Goal: Task Accomplishment & Management: Manage account settings

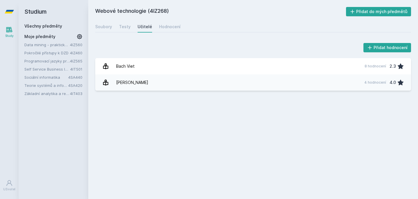
click at [56, 25] on link "Všechny předměty" at bounding box center [43, 26] width 38 height 5
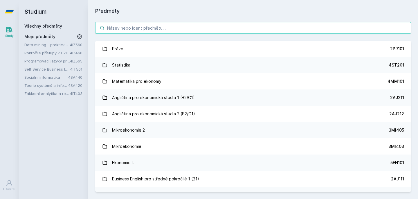
click at [150, 33] on input "search" at bounding box center [253, 28] width 316 height 12
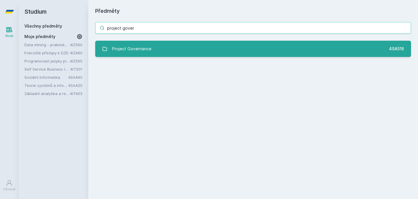
type input "project gover"
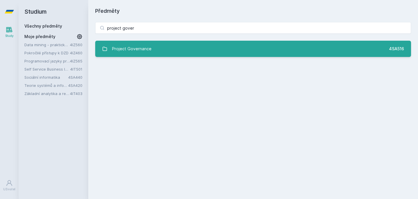
click at [231, 54] on link "Project Governance 4SA516" at bounding box center [253, 49] width 316 height 16
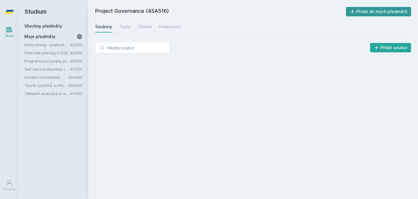
click at [373, 15] on button "Přidat do mých předmětů" at bounding box center [378, 11] width 65 height 9
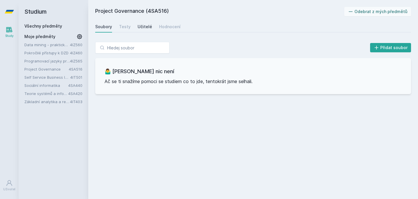
click at [147, 25] on div "Učitelé" at bounding box center [145, 27] width 15 height 6
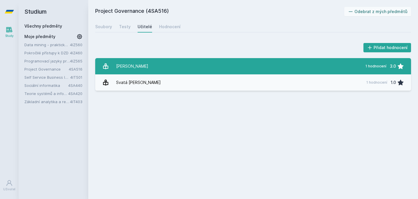
click at [196, 67] on link "[PERSON_NAME] 1 hodnocení 3.0" at bounding box center [253, 66] width 316 height 16
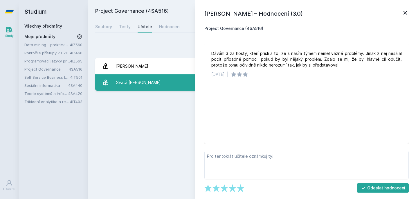
click at [176, 80] on link "Svatá [PERSON_NAME] 1 hodnocení 1.0" at bounding box center [253, 82] width 316 height 16
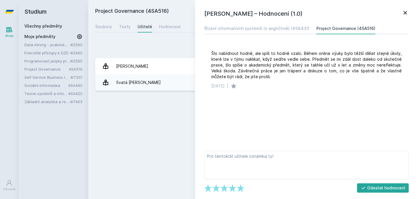
click at [402, 13] on icon at bounding box center [405, 12] width 7 height 7
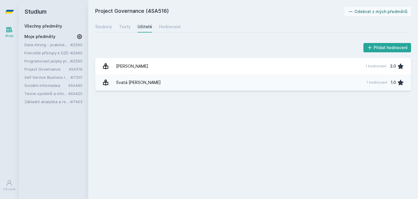
click at [66, 101] on link "Základní analytika a reporting" at bounding box center [47, 102] width 46 height 6
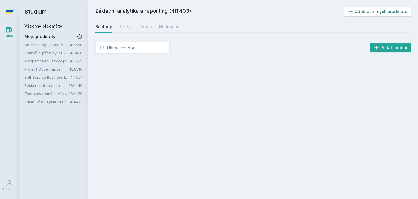
drag, startPoint x: 380, startPoint y: 10, endPoint x: 345, endPoint y: 21, distance: 36.4
click at [380, 10] on button "Odebrat z mých předmětů" at bounding box center [377, 11] width 67 height 9
click at [70, 95] on link "4SA420" at bounding box center [75, 93] width 14 height 5
drag, startPoint x: 390, startPoint y: 15, endPoint x: 356, endPoint y: 23, distance: 35.0
click at [389, 15] on button "Odebrat z mých předmětů" at bounding box center [377, 11] width 67 height 9
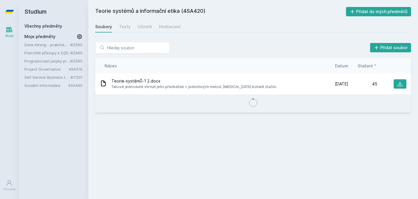
click at [58, 84] on link "Sociální informatika" at bounding box center [46, 85] width 44 height 6
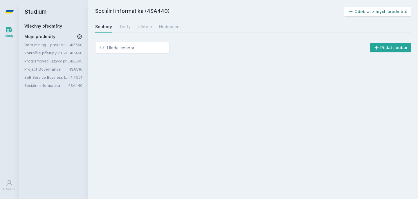
click at [365, 12] on button "Odebrat z mých předmětů" at bounding box center [377, 11] width 67 height 9
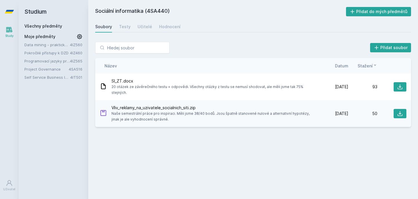
click at [75, 78] on link "4IT501" at bounding box center [76, 77] width 12 height 5
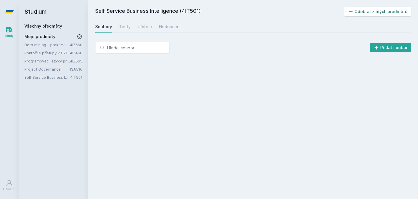
click at [382, 12] on button "Odebrat z mých předmětů" at bounding box center [377, 11] width 67 height 9
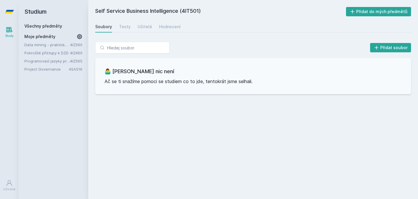
click at [65, 63] on link "Programovací jazyky pro data science - Python a R (v angličtině)" at bounding box center [47, 61] width 46 height 6
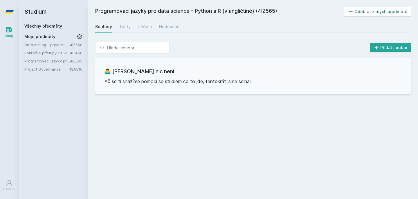
drag, startPoint x: 392, startPoint y: 11, endPoint x: 359, endPoint y: 21, distance: 33.8
click at [391, 12] on button "Odebrat z mých předmětů" at bounding box center [377, 11] width 67 height 9
click at [66, 50] on div "Data mining - praktické aplikace 4IZ560 Pokročilé přístupy k DZD 4IZ460 Project…" at bounding box center [53, 53] width 58 height 22
drag, startPoint x: 388, startPoint y: 11, endPoint x: 184, endPoint y: 53, distance: 207.8
click at [388, 12] on button "Přidat do mých předmětů" at bounding box center [378, 11] width 65 height 9
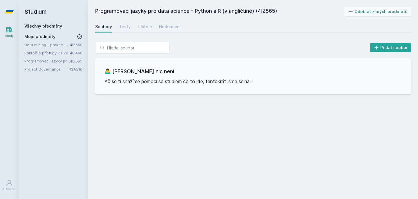
click at [55, 45] on link "Data mining - praktické aplikace" at bounding box center [47, 45] width 46 height 6
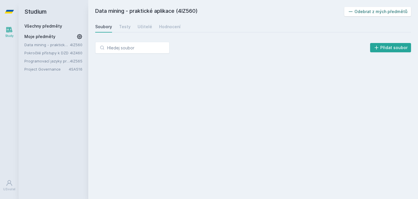
click at [378, 15] on button "Odebrat z mých předmětů" at bounding box center [377, 11] width 67 height 9
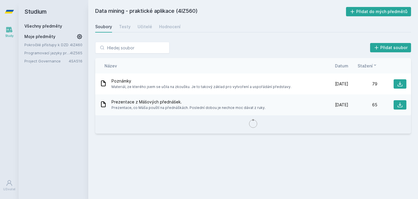
click at [41, 46] on link "Pokročilé přístupy k DZD" at bounding box center [47, 45] width 46 height 6
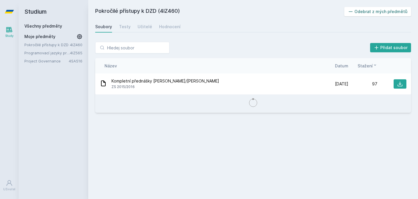
click at [383, 11] on button "Odebrat z mých předmětů" at bounding box center [377, 11] width 67 height 9
click at [37, 45] on link "Programovací jazyky pro data science - Python a R (v angličtině)" at bounding box center [47, 45] width 46 height 6
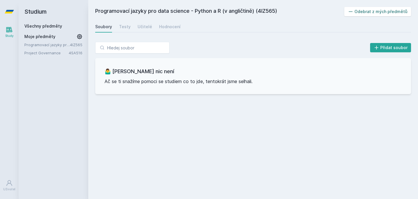
click at [354, 10] on icon at bounding box center [351, 12] width 6 height 6
click at [47, 26] on link "Všechny předměty" at bounding box center [43, 26] width 38 height 5
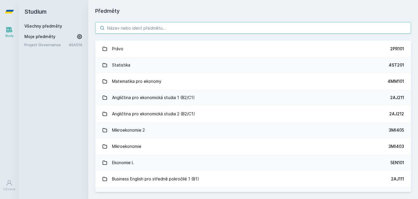
click at [145, 28] on input "search" at bounding box center [253, 28] width 316 height 12
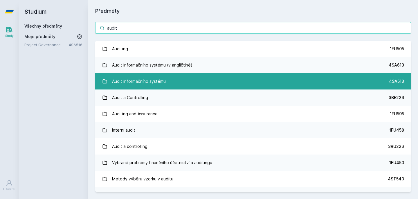
type input "audit"
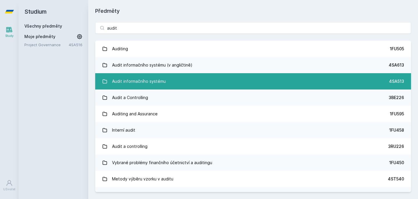
click at [190, 80] on link "Audit informačního systému 4SA513" at bounding box center [253, 81] width 316 height 16
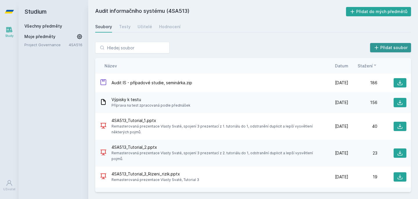
click at [389, 51] on button "Přidat soubor" at bounding box center [390, 47] width 41 height 9
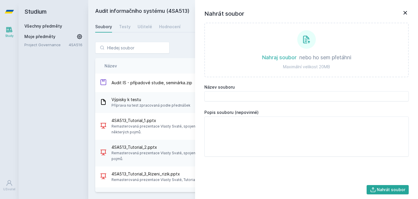
click at [405, 12] on icon at bounding box center [405, 12] width 7 height 7
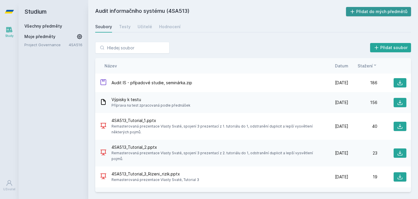
click at [387, 12] on button "Přidat do mých předmětů" at bounding box center [378, 11] width 65 height 9
click at [145, 27] on div "Učitelé" at bounding box center [145, 27] width 15 height 6
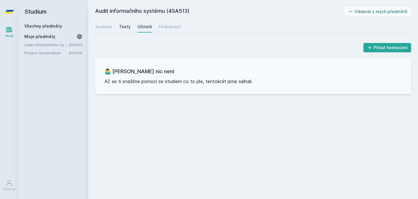
click at [129, 28] on div "Testy" at bounding box center [125, 27] width 12 height 6
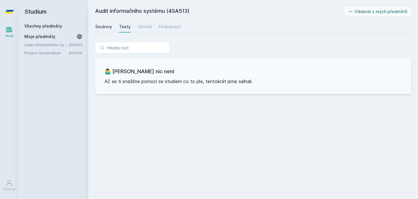
click at [105, 27] on div "Soubory" at bounding box center [103, 27] width 17 height 6
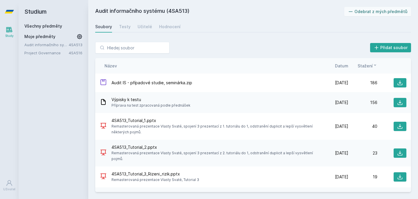
drag, startPoint x: 56, startPoint y: 78, endPoint x: 59, endPoint y: 68, distance: 9.8
click at [56, 77] on div "Studium Všechny předměty Moje předměty Audit informačního systému 4SA513 Projec…" at bounding box center [54, 99] width 70 height 199
click at [53, 24] on link "Všechny předměty" at bounding box center [43, 26] width 38 height 5
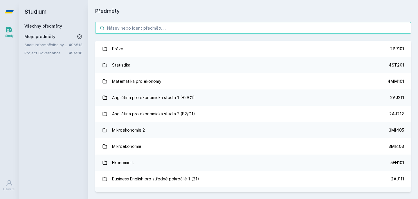
click at [135, 25] on input "search" at bounding box center [253, 28] width 316 height 12
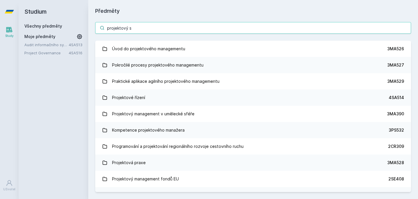
type input "projektový se"
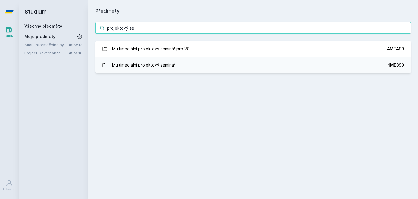
drag, startPoint x: 130, startPoint y: 23, endPoint x: 92, endPoint y: 21, distance: 37.5
click at [92, 21] on div "projektový se Multimediální projektový seminář pro VS 4ME499 Multimediální proj…" at bounding box center [253, 47] width 330 height 65
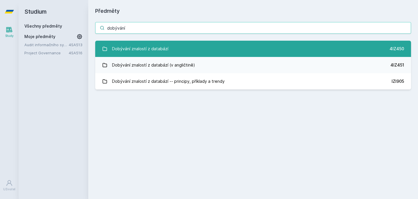
type input "dobývání"
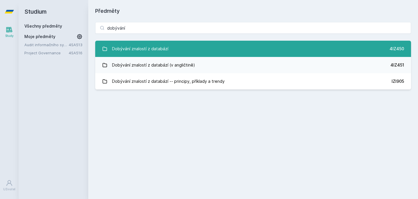
click at [198, 44] on link "Dobývání znalostí z databází 4IZ450" at bounding box center [253, 49] width 316 height 16
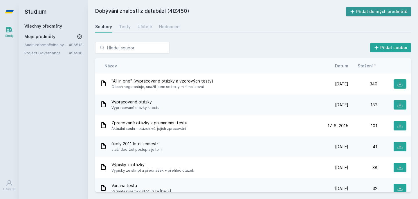
click at [381, 10] on button "Přidat do mých předmětů" at bounding box center [378, 11] width 65 height 9
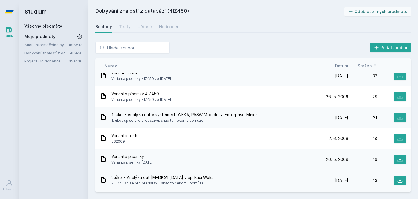
scroll to position [207, 0]
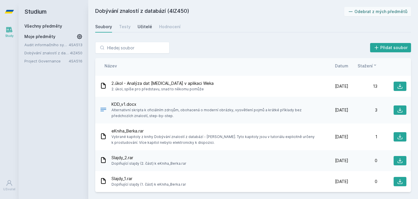
click at [143, 26] on div "Učitelé" at bounding box center [145, 27] width 15 height 6
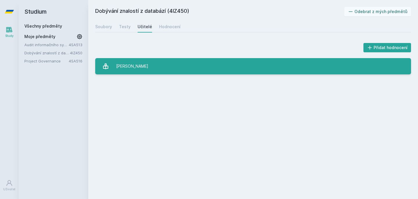
click at [152, 65] on link "[PERSON_NAME]" at bounding box center [253, 66] width 316 height 16
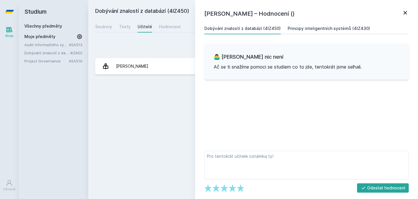
click at [346, 33] on link "Principy inteligentních systémů (4IZ430)" at bounding box center [329, 29] width 82 height 12
click at [404, 14] on icon at bounding box center [405, 12] width 3 height 3
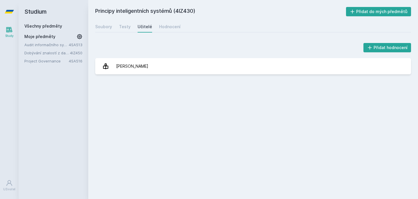
click at [47, 25] on link "Všechny předměty" at bounding box center [43, 26] width 38 height 5
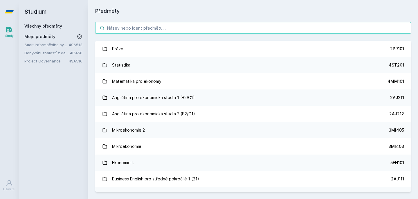
click at [123, 25] on input "search" at bounding box center [253, 28] width 316 height 12
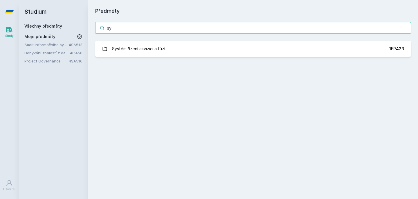
type input "s"
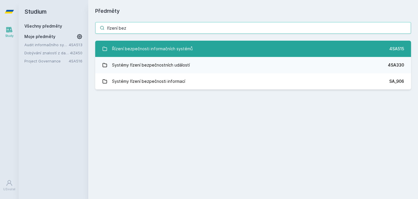
type input "řízení bez"
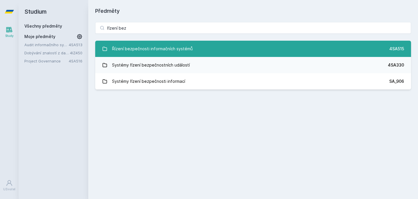
click at [182, 48] on div "Řízení bezpečnosti informačních systémů" at bounding box center [152, 49] width 81 height 12
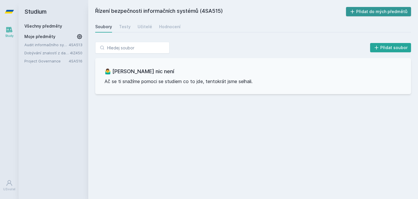
click at [361, 14] on button "Přidat do mých předmětů" at bounding box center [378, 11] width 65 height 9
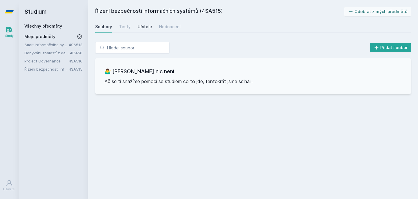
click at [142, 28] on div "Učitelé" at bounding box center [145, 27] width 15 height 6
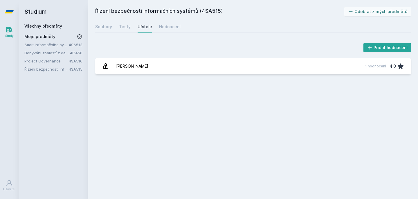
click at [158, 55] on div "Přidat hodnocení [PERSON_NAME] 1 hodnocení 4.0 [PERSON_NAME], něco se pokazilo." at bounding box center [253, 58] width 316 height 33
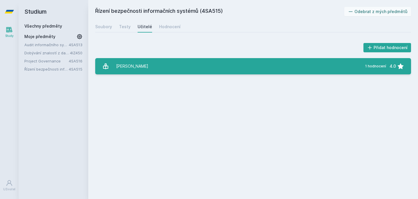
click at [168, 62] on link "[PERSON_NAME] 1 hodnocení 4.0" at bounding box center [253, 66] width 316 height 16
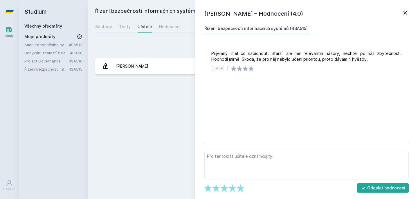
click at [55, 43] on link "Audit informačního systému" at bounding box center [46, 45] width 44 height 6
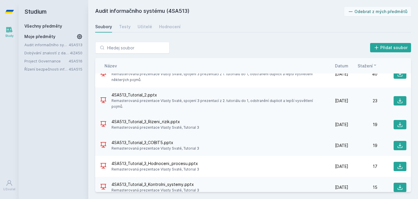
scroll to position [58, 0]
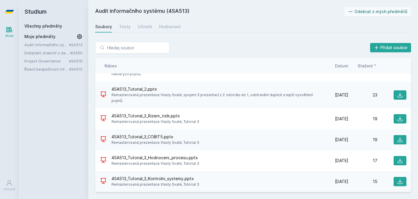
click at [63, 74] on div "Studium Všechny předměty Moje předměty Audit informačního systému 4SA513 Dobývá…" at bounding box center [54, 99] width 70 height 199
click at [59, 68] on link "Řízení bezpečnosti informačních systémů" at bounding box center [46, 69] width 44 height 6
